Goal: Transaction & Acquisition: Purchase product/service

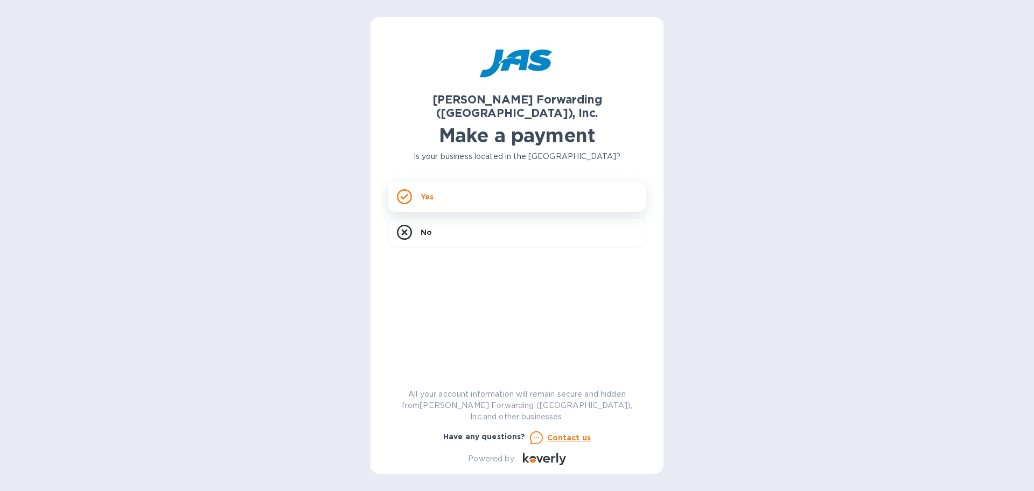
click at [446, 184] on div "Yes" at bounding box center [517, 196] width 258 height 30
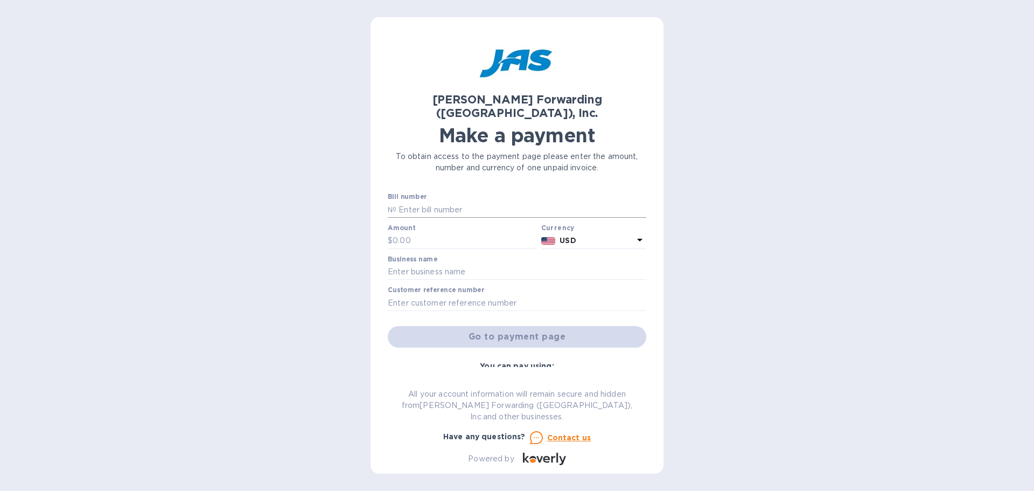
click at [437, 201] on input "text" at bounding box center [521, 209] width 250 height 16
type input "SFO503404101"
click at [422, 233] on input "text" at bounding box center [465, 241] width 144 height 16
type input "315.00"
click at [427, 264] on input "text" at bounding box center [517, 272] width 258 height 16
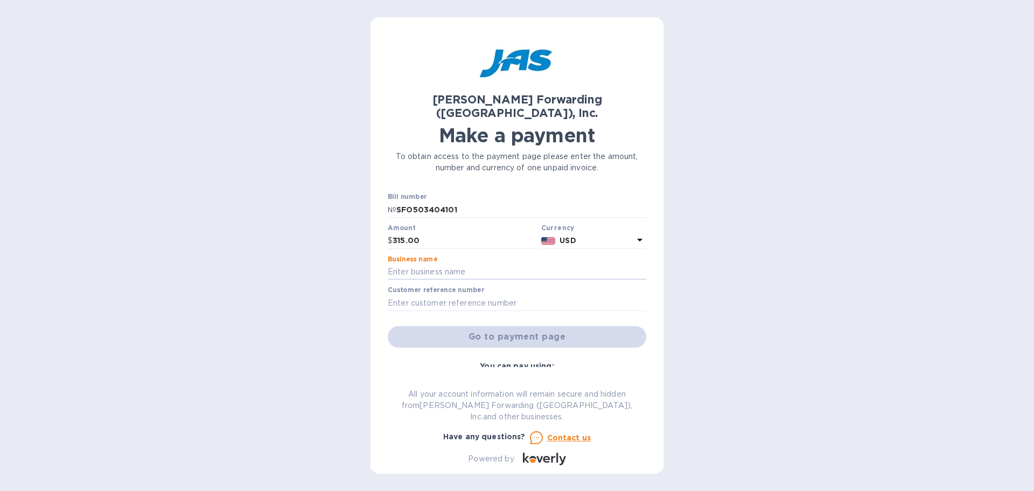
type input "FEVE CHOCOLATES LLC"
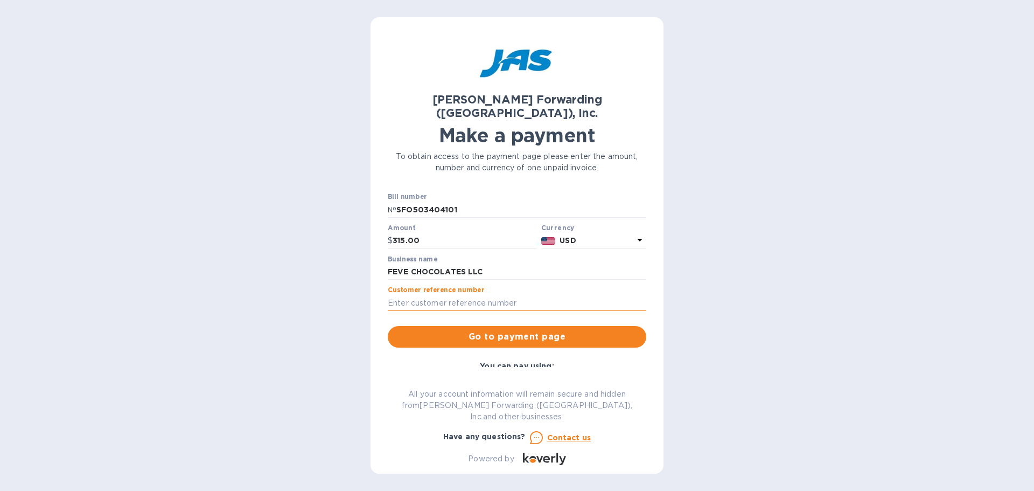
click at [466, 295] on input "text" at bounding box center [517, 303] width 258 height 16
type input "FEVCHOSFO"
click at [495, 330] on span "Go to payment page" at bounding box center [516, 336] width 241 height 13
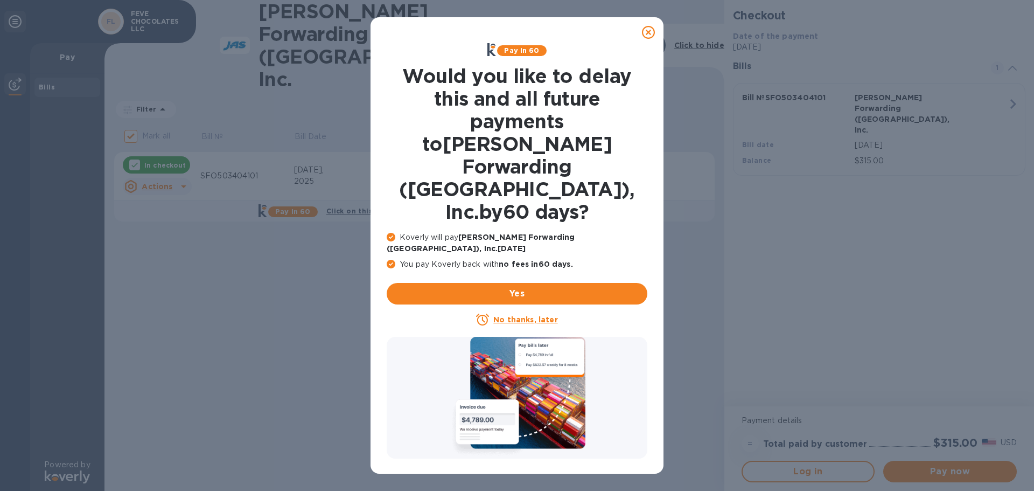
click at [537, 315] on u "No thanks, later" at bounding box center [525, 319] width 64 height 9
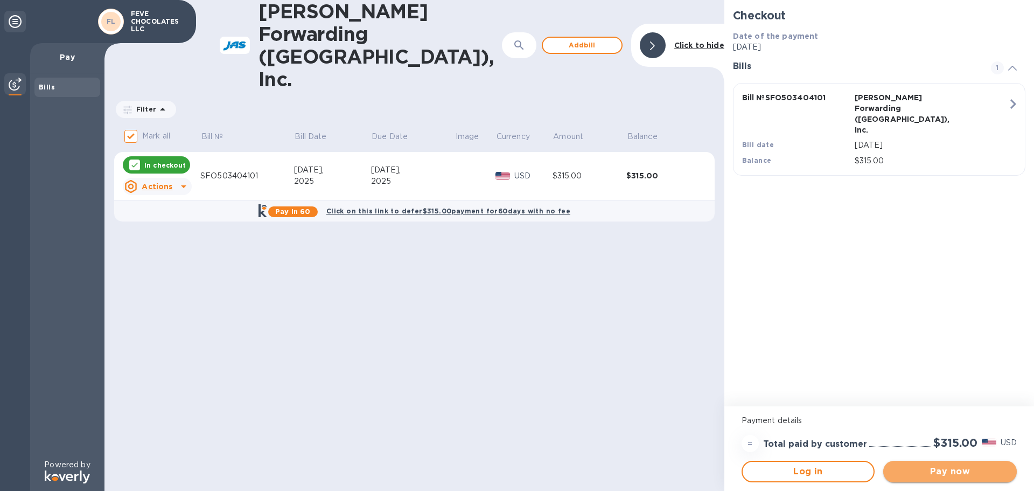
click at [942, 466] on span "Pay now" at bounding box center [950, 471] width 116 height 13
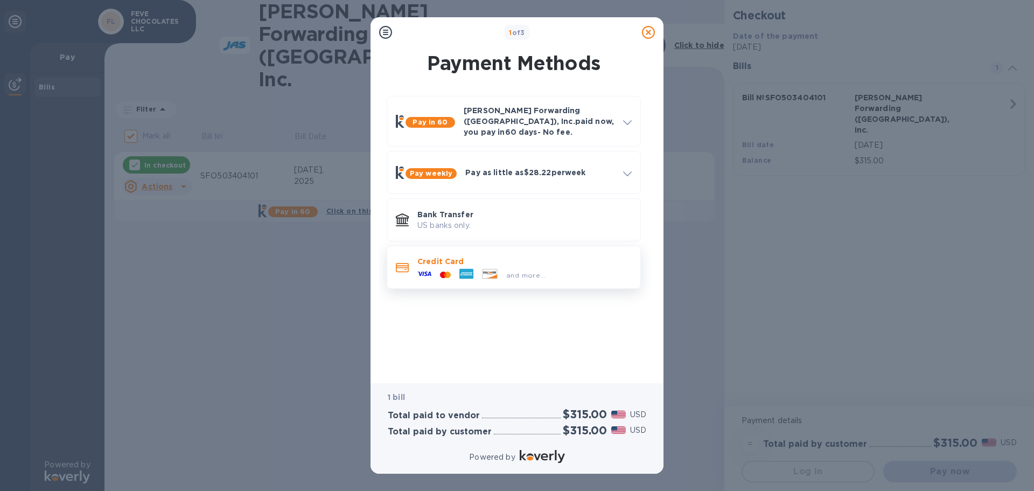
click at [472, 269] on icon at bounding box center [466, 274] width 14 height 10
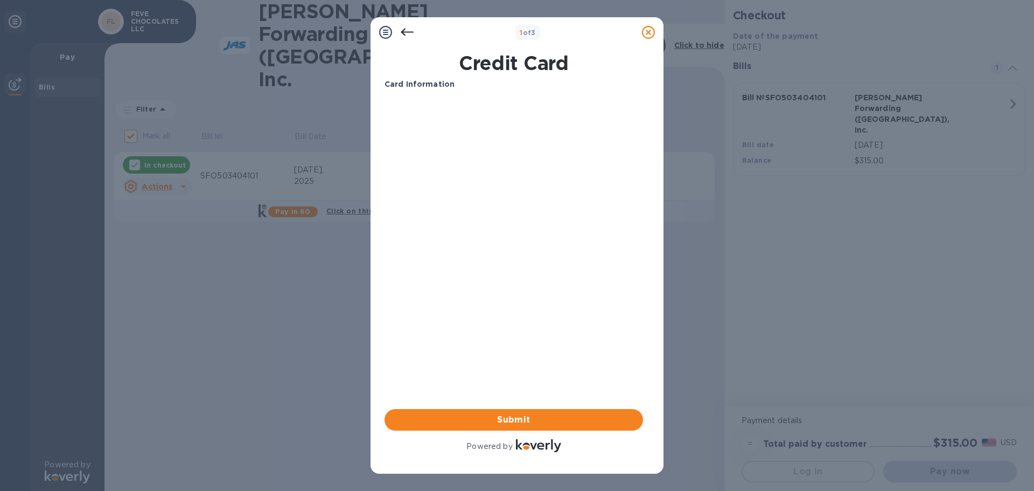
click at [384, 32] on icon at bounding box center [385, 32] width 13 height 13
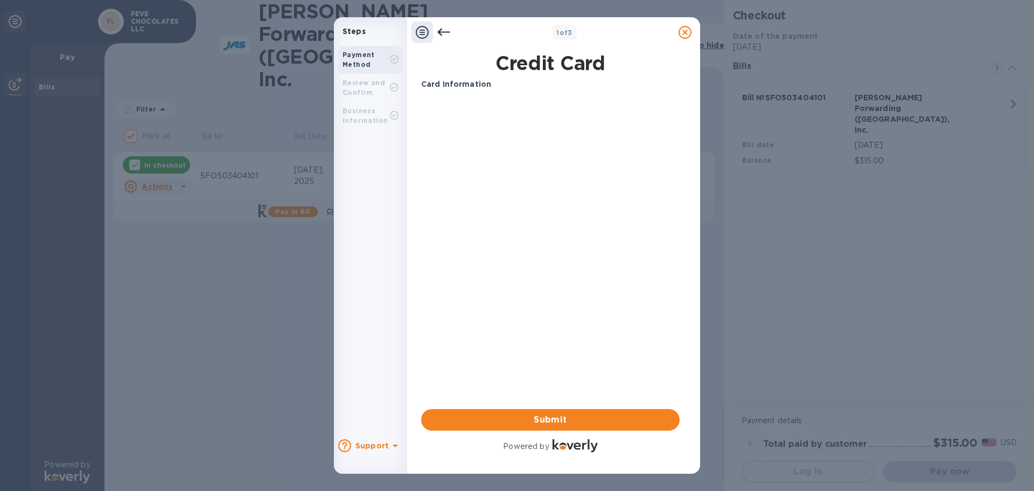
click at [440, 31] on icon at bounding box center [443, 32] width 13 height 13
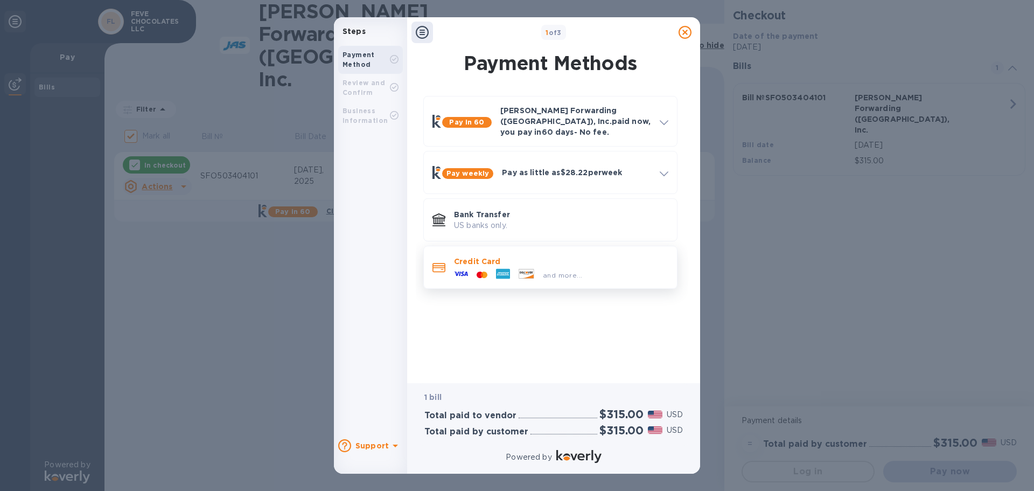
click at [479, 256] on p "Credit Card" at bounding box center [561, 261] width 214 height 11
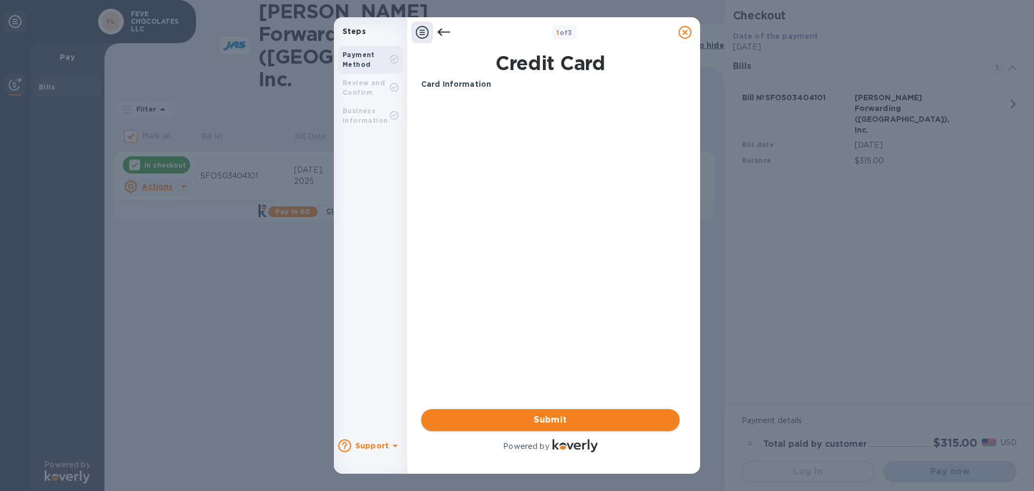
click at [526, 410] on button "Submit" at bounding box center [550, 420] width 258 height 22
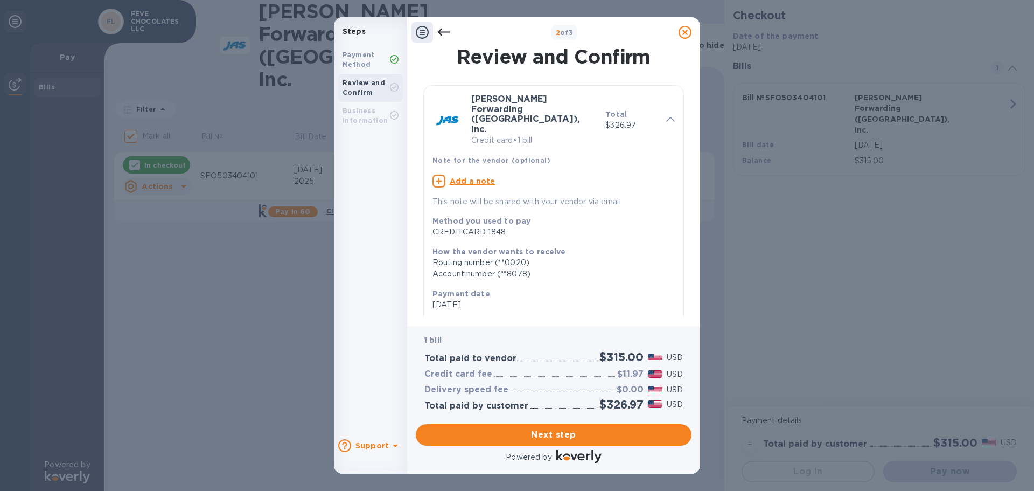
click at [443, 31] on icon at bounding box center [443, 32] width 13 height 13
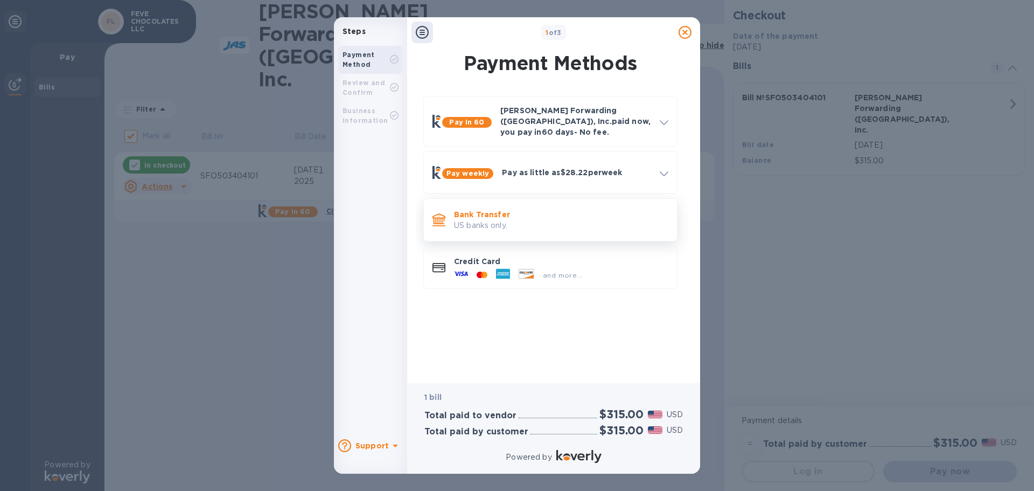
click at [505, 220] on p "US banks only." at bounding box center [561, 225] width 214 height 11
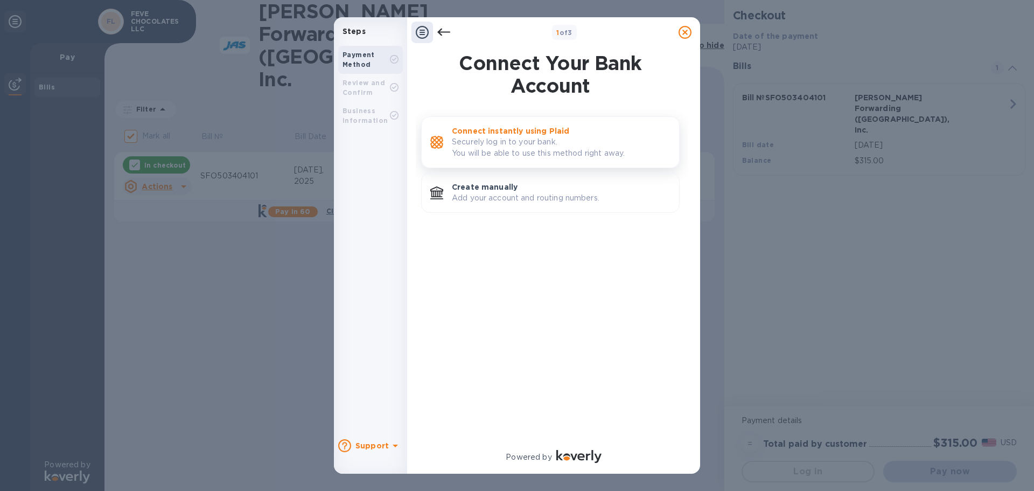
click at [495, 149] on p "Securely log in to your bank. You will be able to use this method right away." at bounding box center [561, 147] width 219 height 23
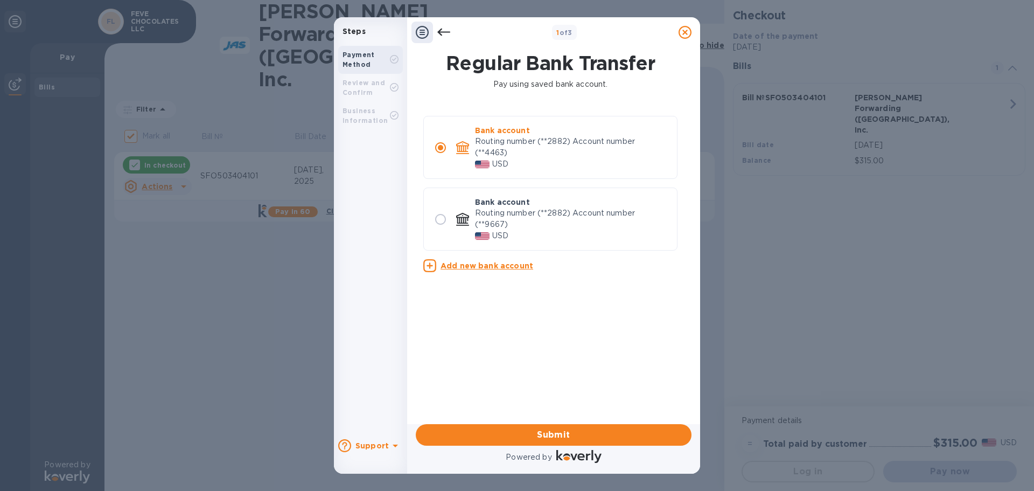
click at [555, 236] on div "USD" at bounding box center [571, 235] width 193 height 11
click at [441, 220] on input "radio" at bounding box center [440, 219] width 23 height 23
radio input "true"
radio input "false"
click at [566, 429] on span "Submit" at bounding box center [553, 434] width 258 height 13
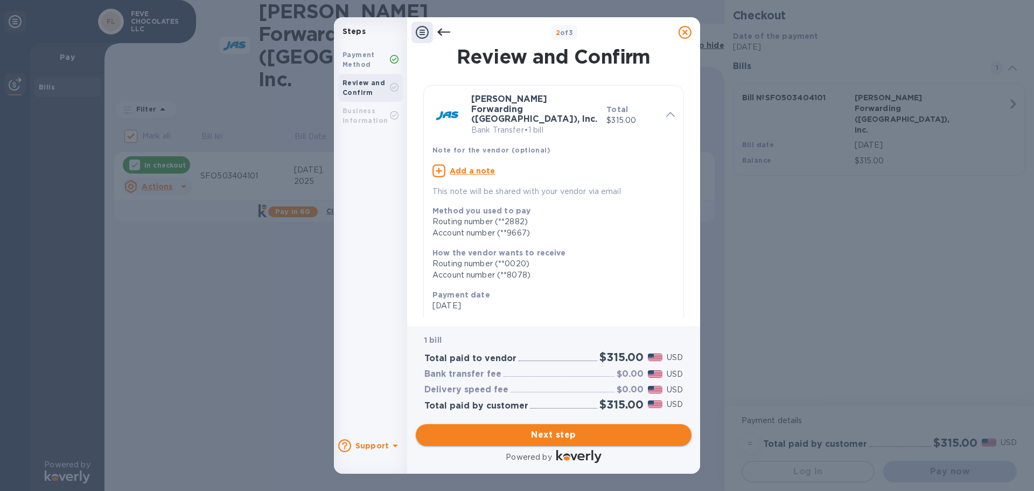
click at [564, 433] on span "Next step" at bounding box center [553, 434] width 258 height 13
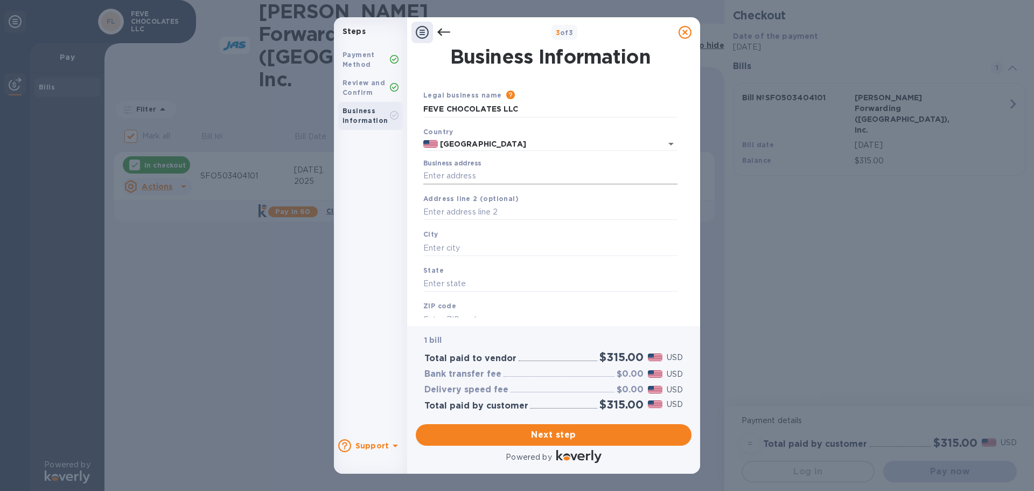
click at [449, 177] on input "Business address" at bounding box center [550, 176] width 254 height 16
type input "[STREET_ADDRESS]"
click at [459, 242] on input "text" at bounding box center [550, 248] width 254 height 16
click at [451, 253] on input "text" at bounding box center [550, 248] width 254 height 16
click at [450, 248] on input "text" at bounding box center [550, 248] width 254 height 16
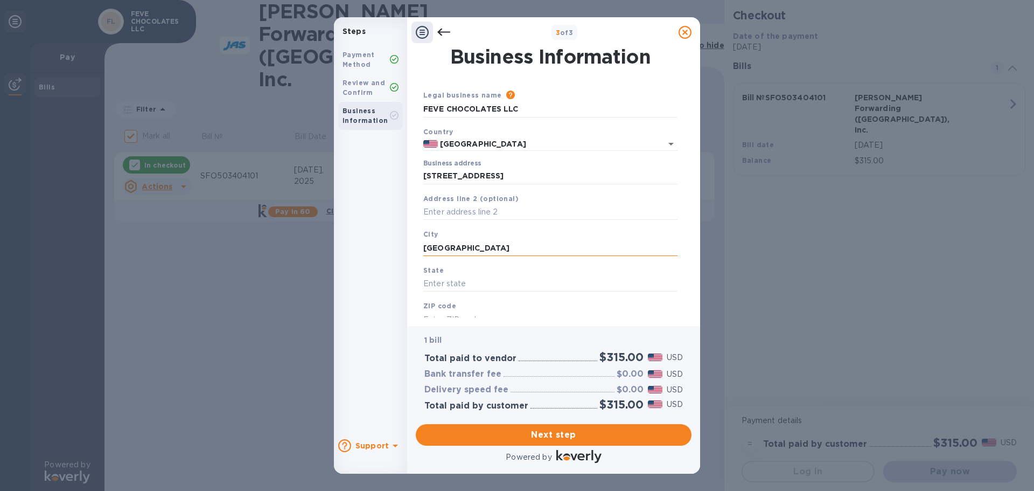
type input "[GEOGRAPHIC_DATA]"
type input "CA"
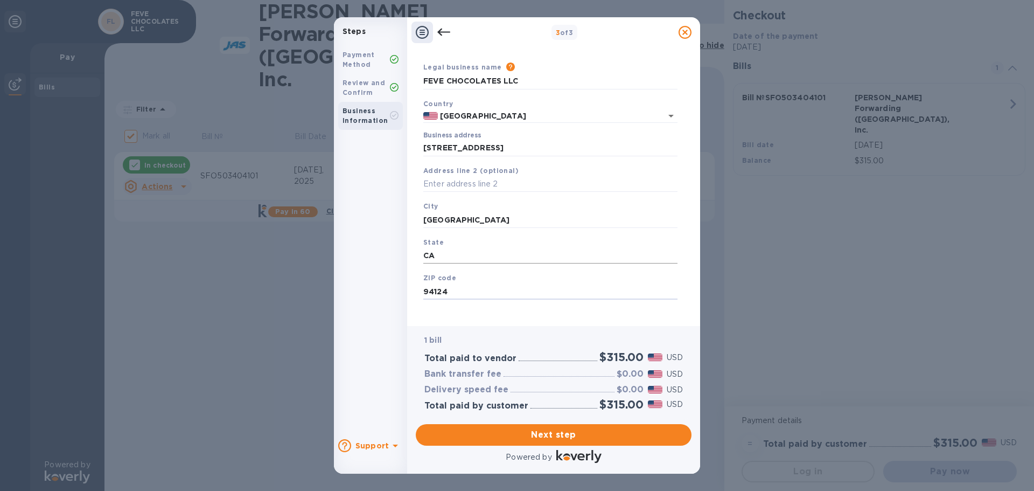
scroll to position [36, 0]
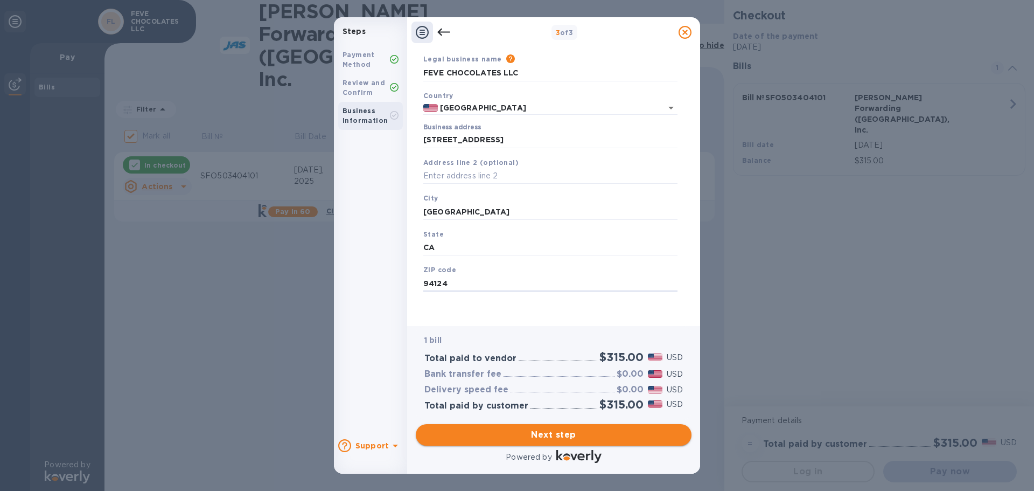
type input "94124"
click at [582, 438] on span "Next step" at bounding box center [553, 434] width 258 height 13
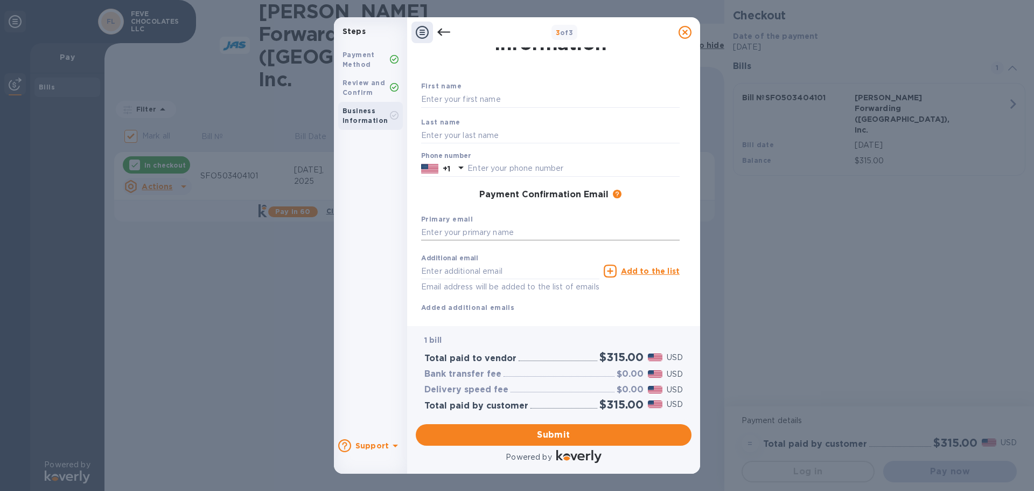
click at [481, 233] on input "text" at bounding box center [550, 233] width 258 height 16
type input "[PERSON_NAME][EMAIL_ADDRESS][DOMAIN_NAME]"
click at [473, 271] on input "text" at bounding box center [510, 271] width 178 height 16
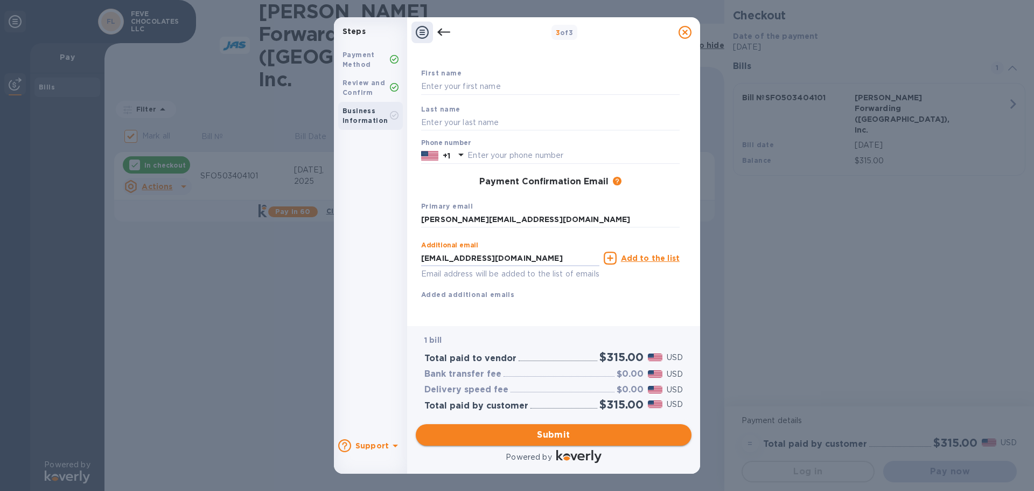
type input "[EMAIL_ADDRESS][DOMAIN_NAME]"
click at [577, 435] on span "Submit" at bounding box center [553, 434] width 258 height 13
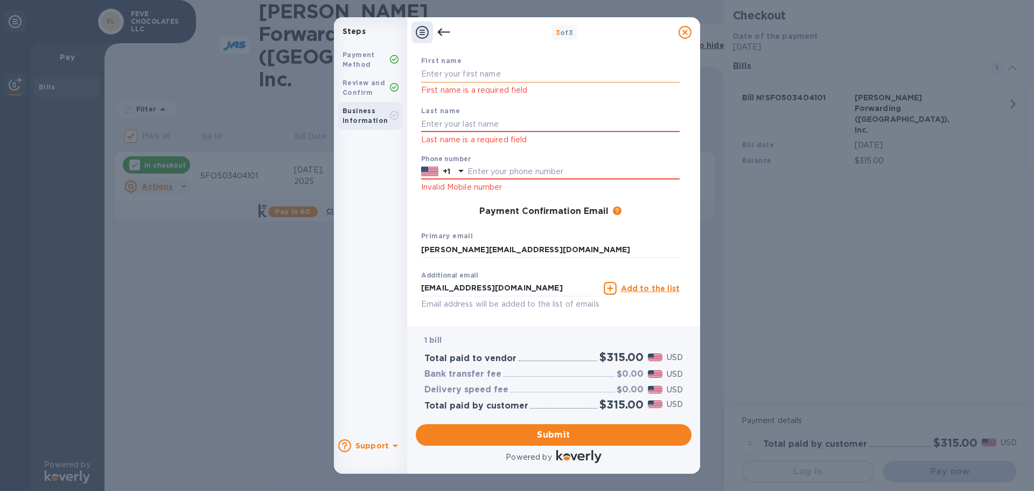
click at [466, 72] on input "text" at bounding box center [550, 74] width 258 height 16
type input "[PERSON_NAME]"
type input "Sheets"
type input "4158136000"
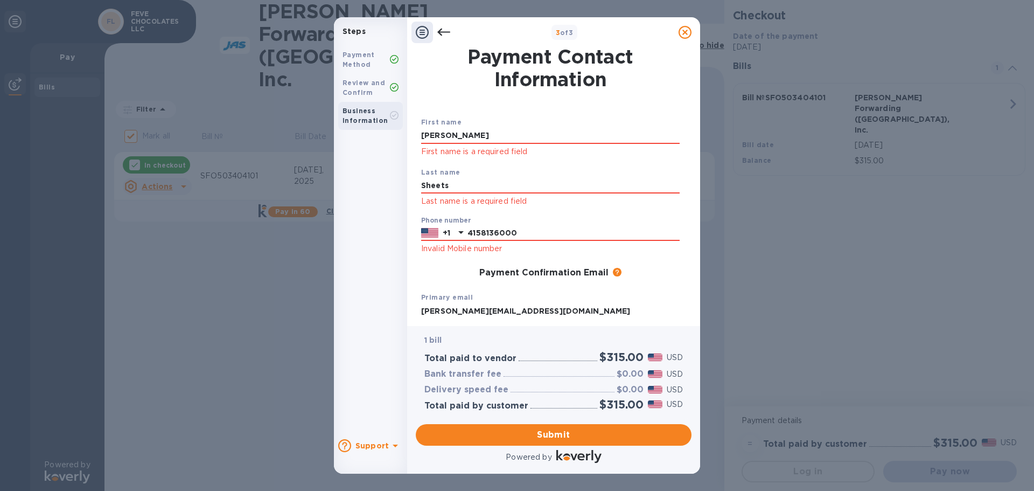
scroll to position [104, 0]
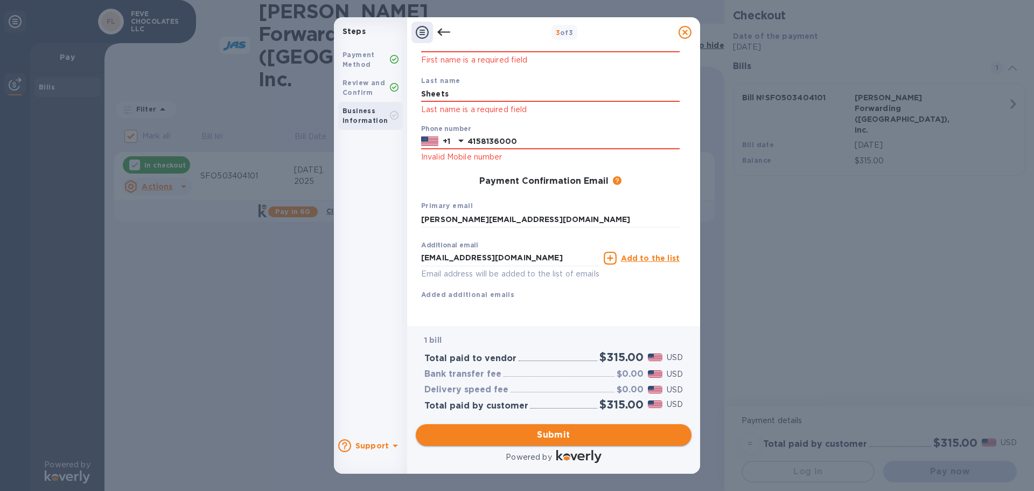
click at [558, 433] on span "Submit" at bounding box center [553, 434] width 258 height 13
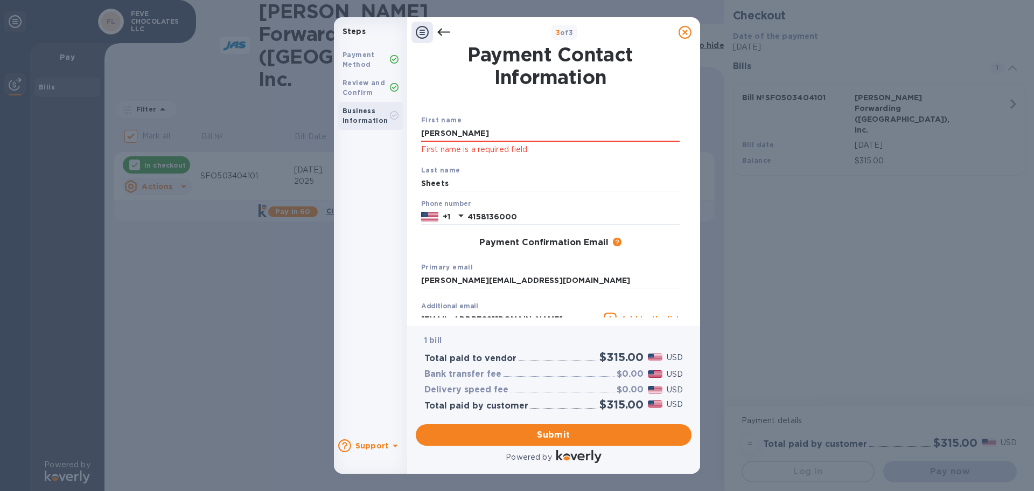
scroll to position [0, 0]
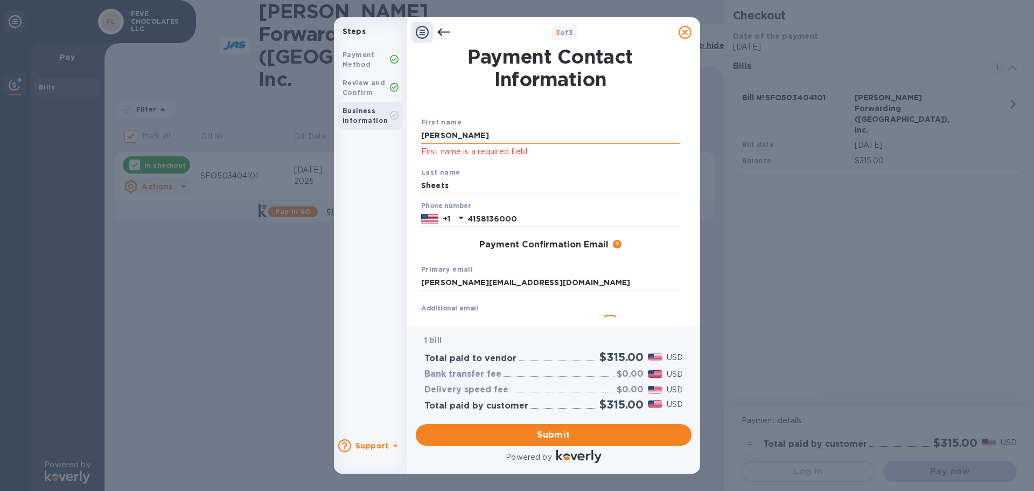
click at [464, 133] on input "[PERSON_NAME]" at bounding box center [550, 136] width 258 height 16
click at [471, 110] on div "First name [PERSON_NAME] First name is a required field Last name Sheets Phone …" at bounding box center [550, 231] width 263 height 268
drag, startPoint x: 437, startPoint y: 135, endPoint x: 412, endPoint y: 135, distance: 25.3
click at [412, 135] on div "Payment Contact Information First name [PERSON_NAME] First name is a required f…" at bounding box center [553, 186] width 293 height 278
type input "[PERSON_NAME]"
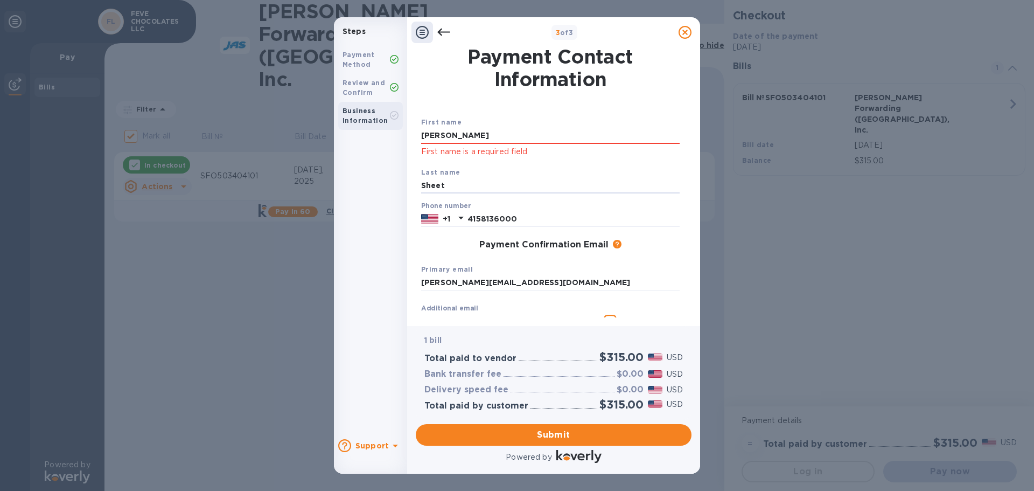
type input "Sheets"
click at [562, 431] on span "Submit" at bounding box center [553, 434] width 258 height 13
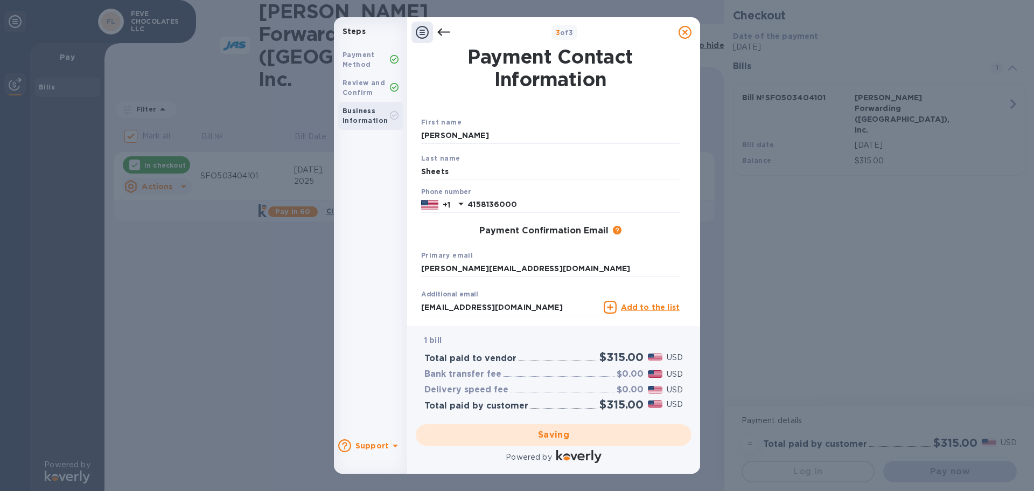
checkbox input "false"
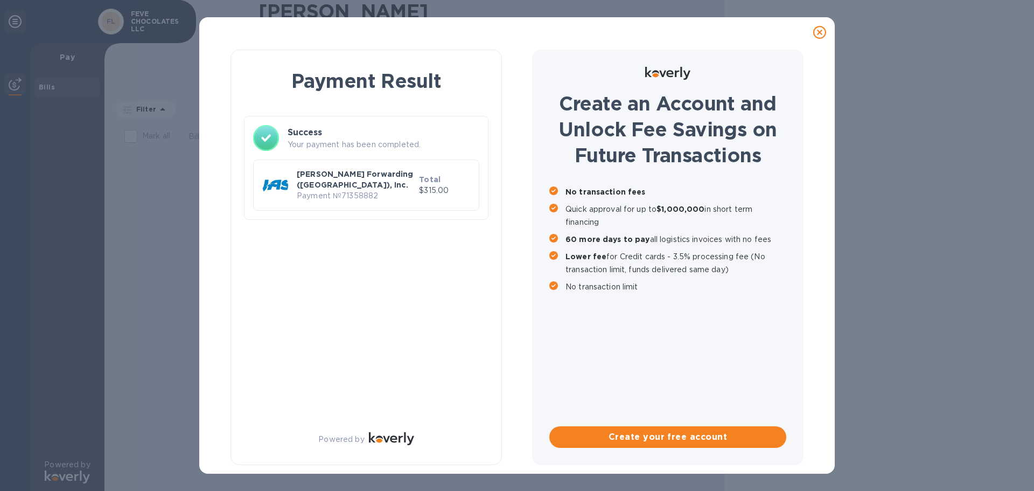
click at [365, 190] on p "Payment № 71358882" at bounding box center [356, 195] width 118 height 11
click at [337, 137] on h3 "Success" at bounding box center [384, 132] width 192 height 13
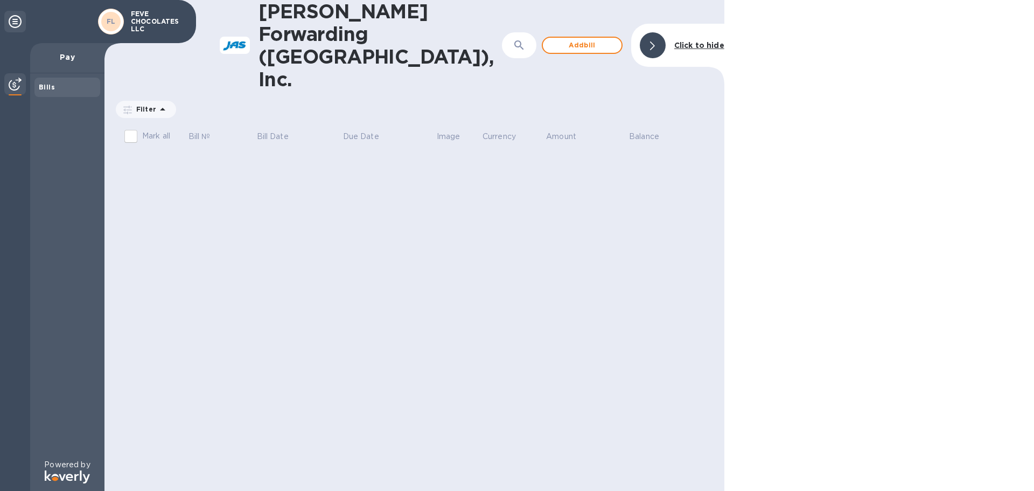
click at [13, 18] on icon at bounding box center [15, 21] width 13 height 13
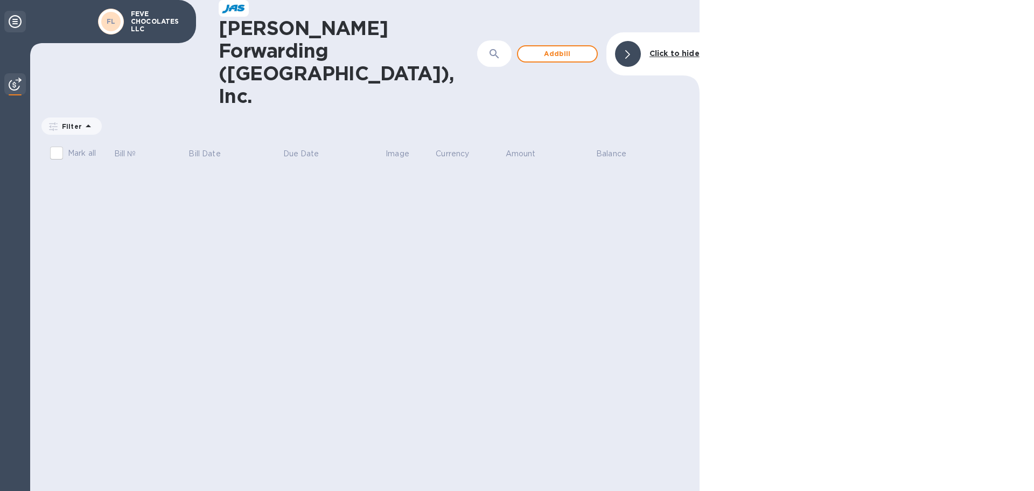
click at [13, 18] on icon at bounding box center [15, 21] width 13 height 13
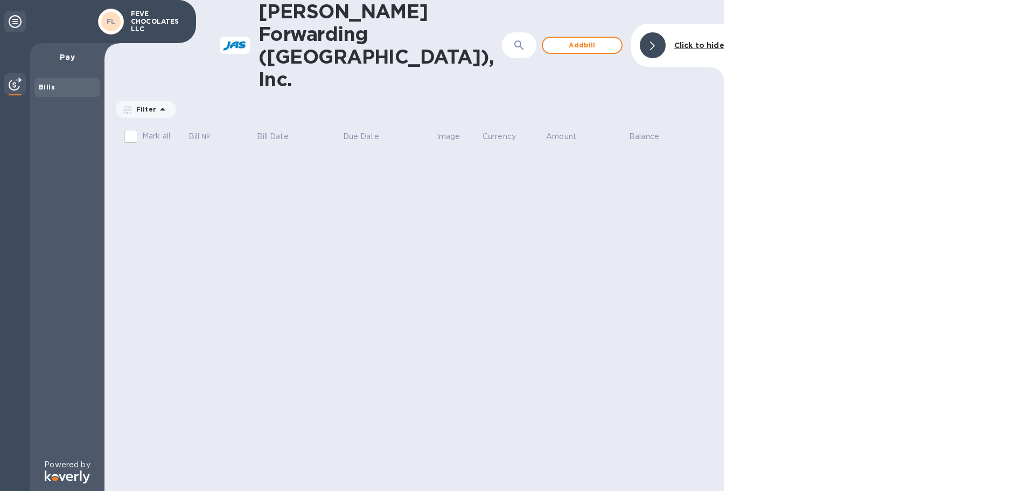
click at [72, 55] on p "Pay" at bounding box center [67, 57] width 57 height 11
click at [144, 25] on p "FEVE CHOCOLATES LLC" at bounding box center [158, 21] width 54 height 23
click at [16, 19] on icon at bounding box center [15, 21] width 13 height 13
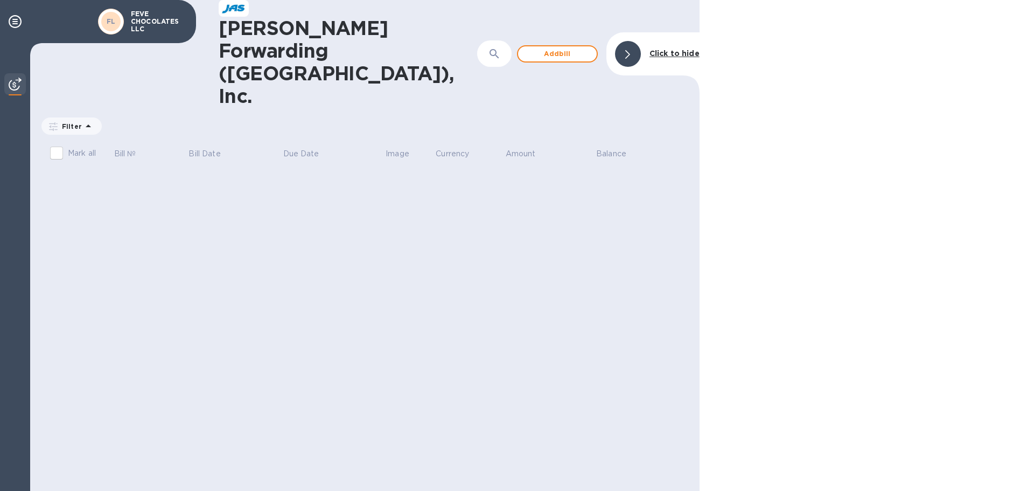
click at [18, 84] on img at bounding box center [15, 84] width 13 height 13
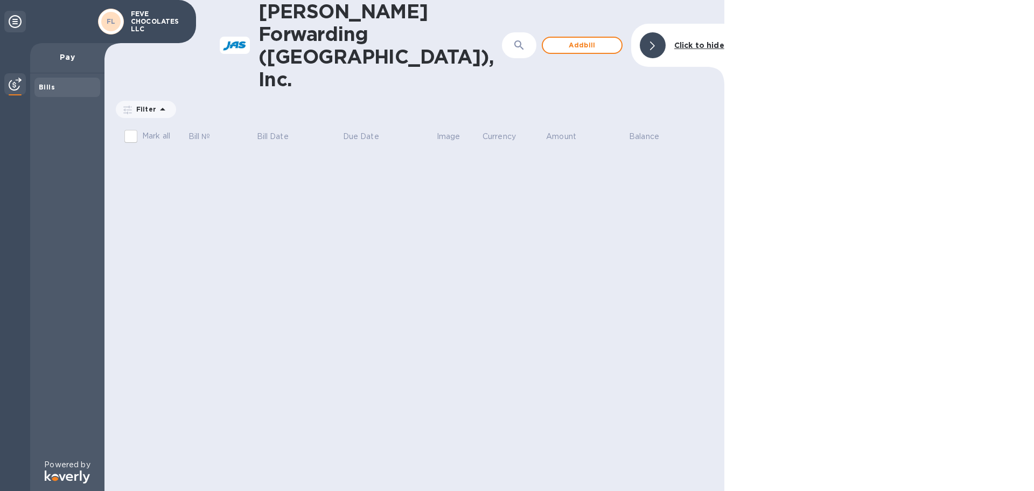
click at [40, 87] on b "Bills" at bounding box center [47, 87] width 16 height 8
click at [651, 41] on icon at bounding box center [652, 45] width 5 height 9
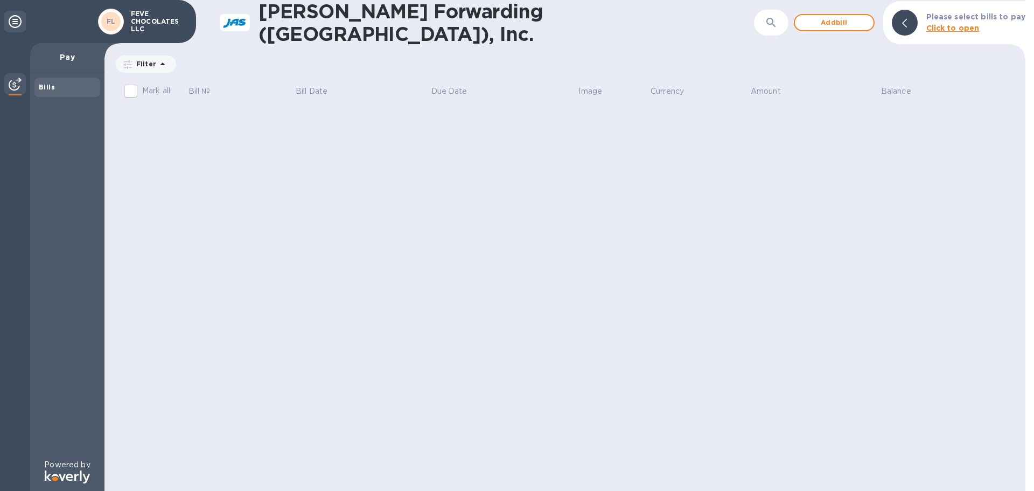
click at [975, 25] on b "Click to open" at bounding box center [952, 28] width 53 height 9
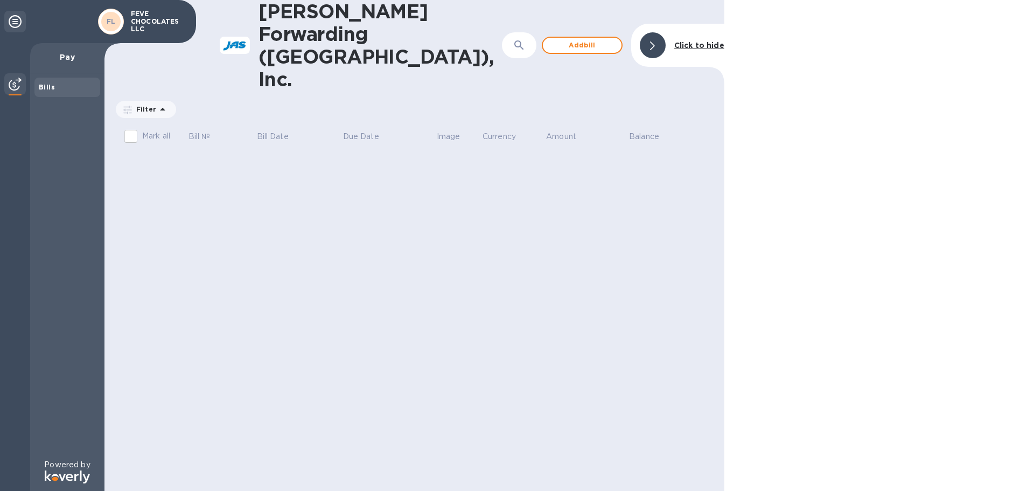
click at [143, 24] on p "FEVE CHOCOLATES LLC" at bounding box center [158, 21] width 54 height 23
click at [114, 22] on b "FL" at bounding box center [111, 21] width 9 height 8
